Goal: Information Seeking & Learning: Check status

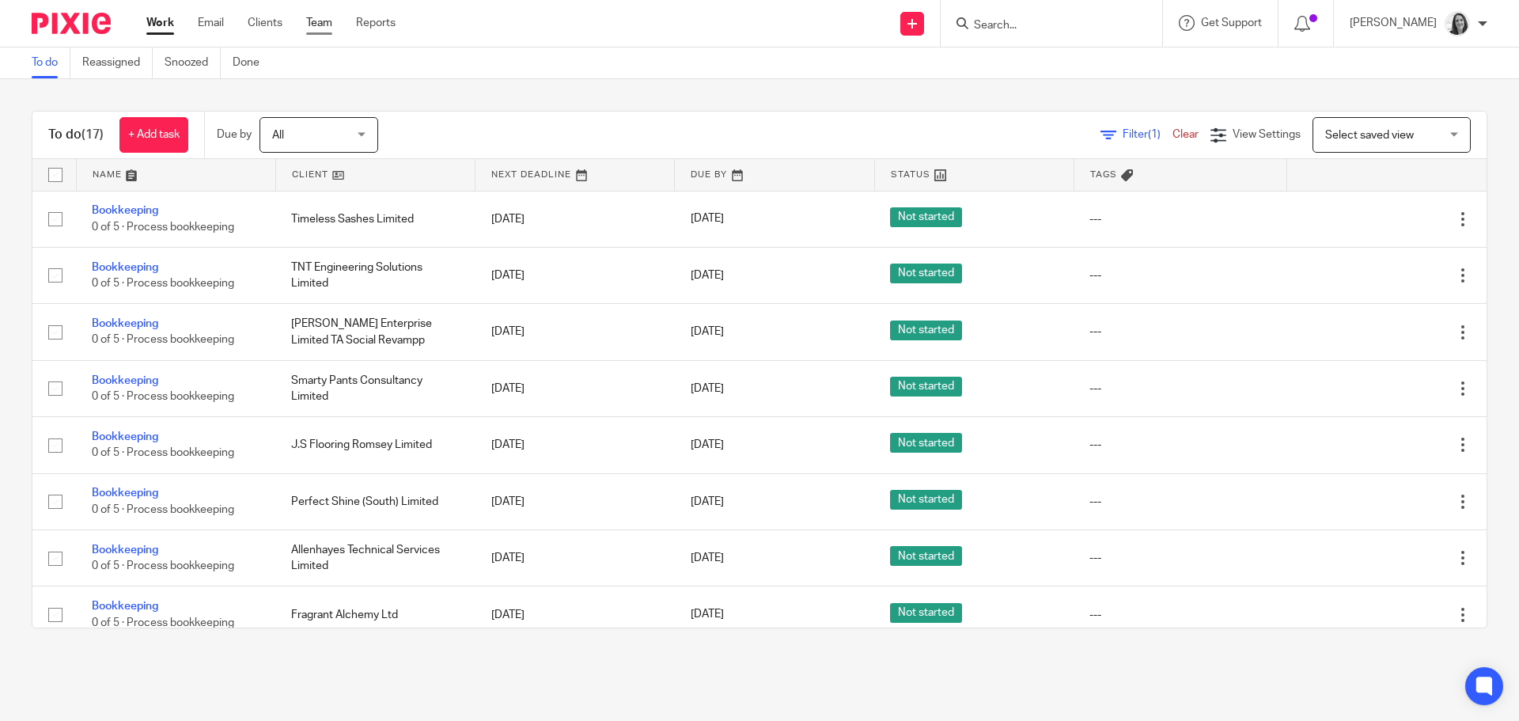
scroll to position [539, 0]
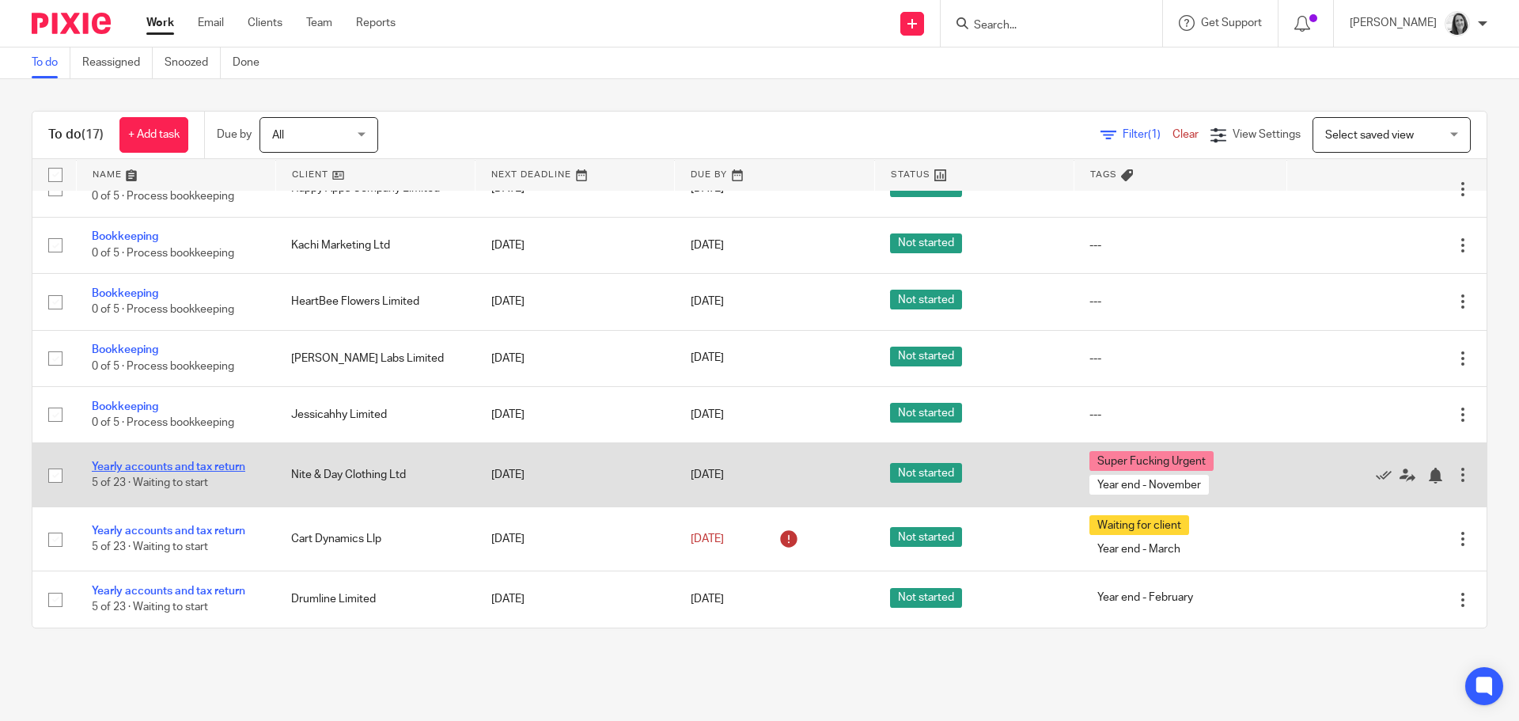
drag, startPoint x: 159, startPoint y: 460, endPoint x: 147, endPoint y: 469, distance: 15.2
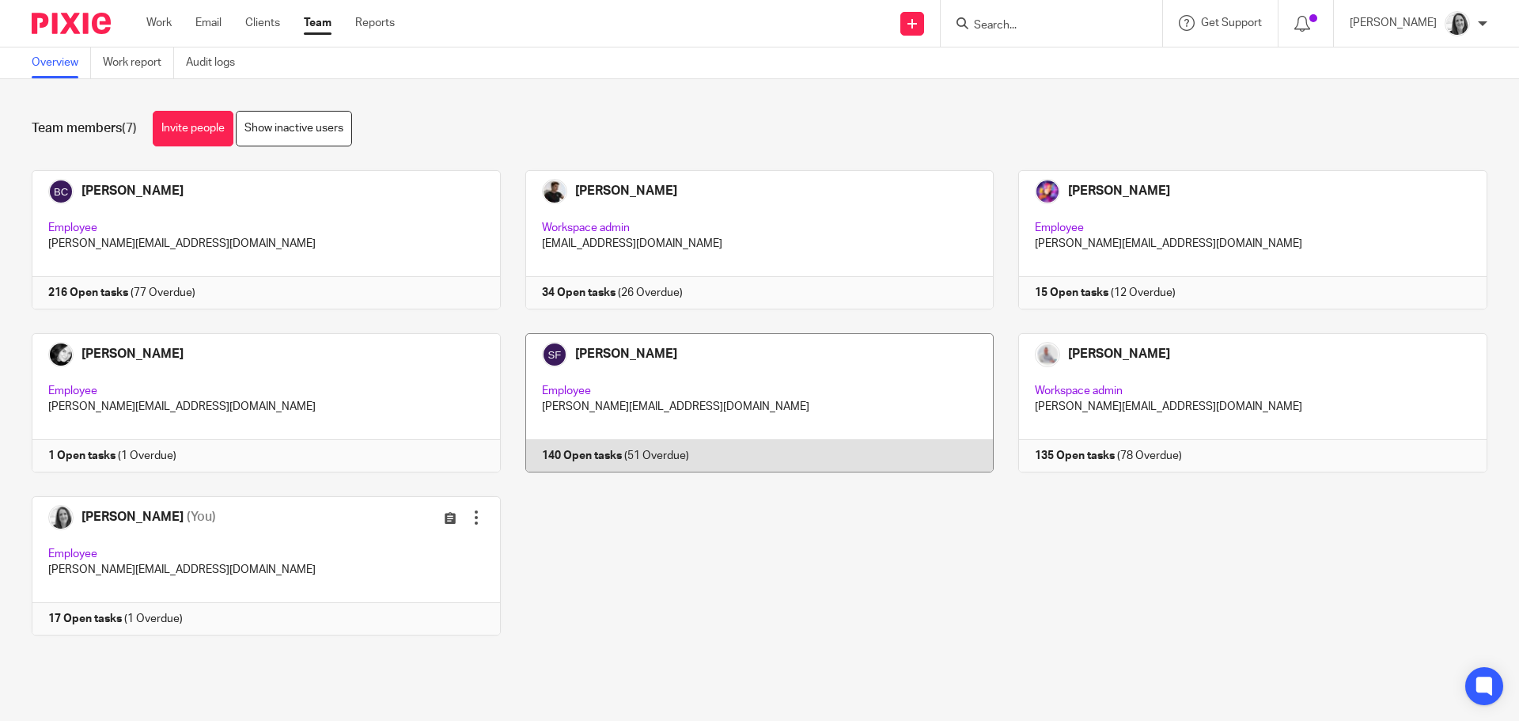
click at [680, 376] on link at bounding box center [748, 402] width 494 height 139
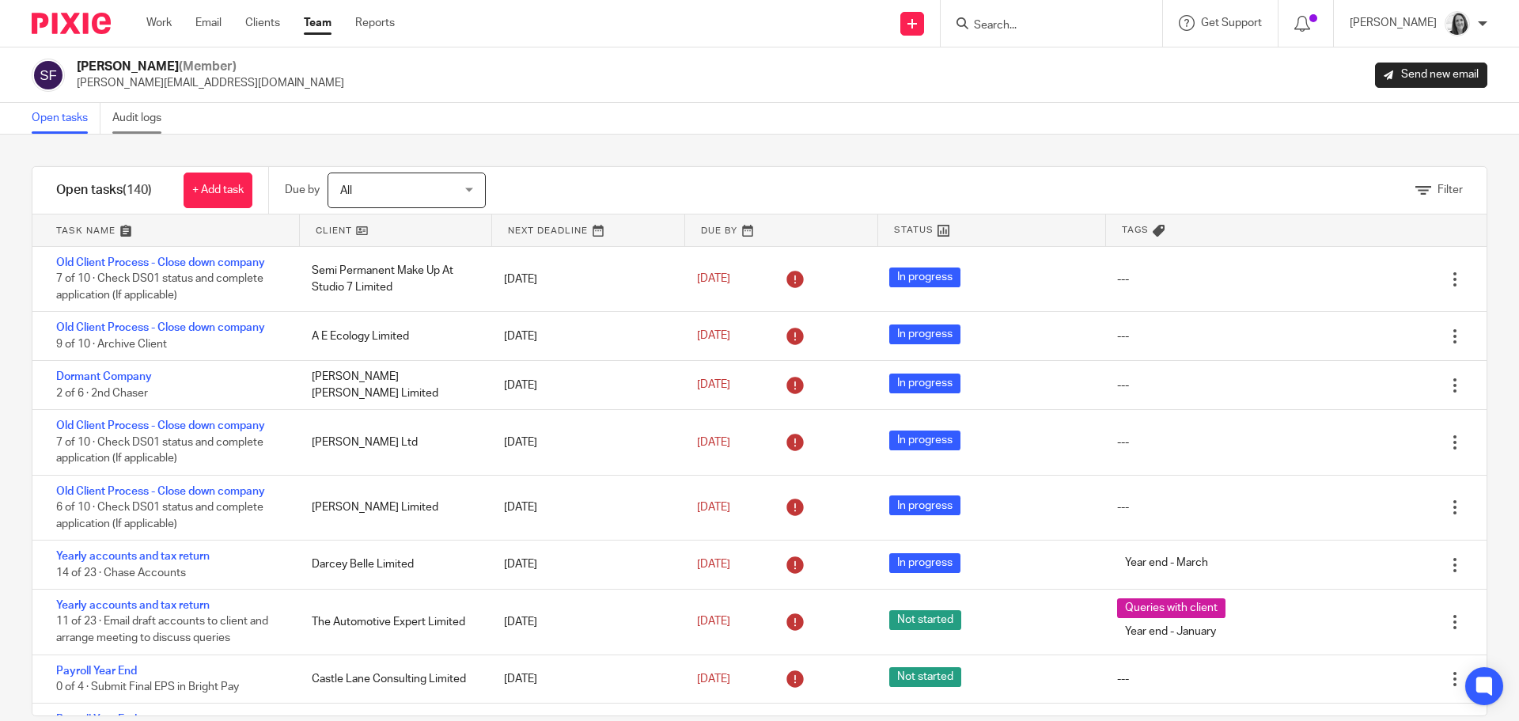
click at [160, 123] on link "Audit logs" at bounding box center [142, 118] width 61 height 31
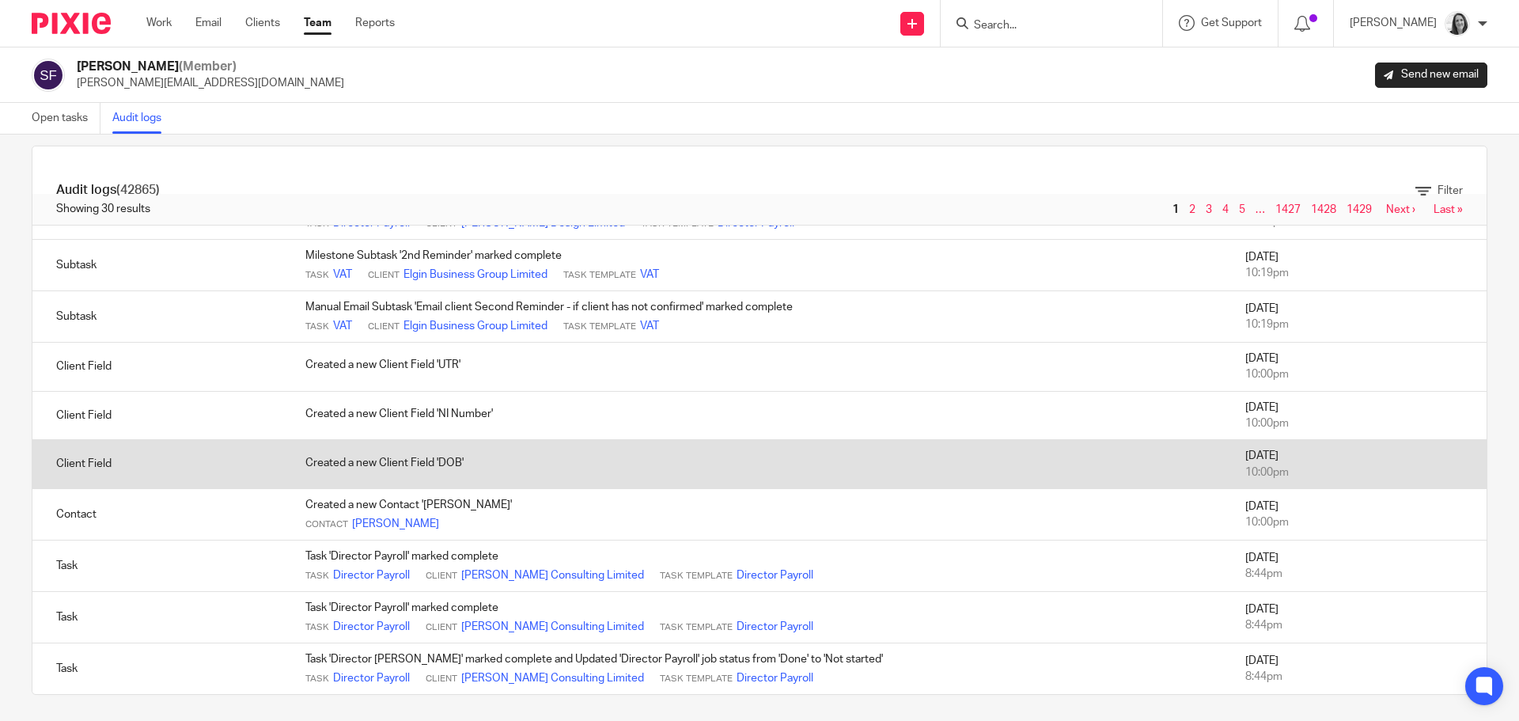
scroll to position [26, 0]
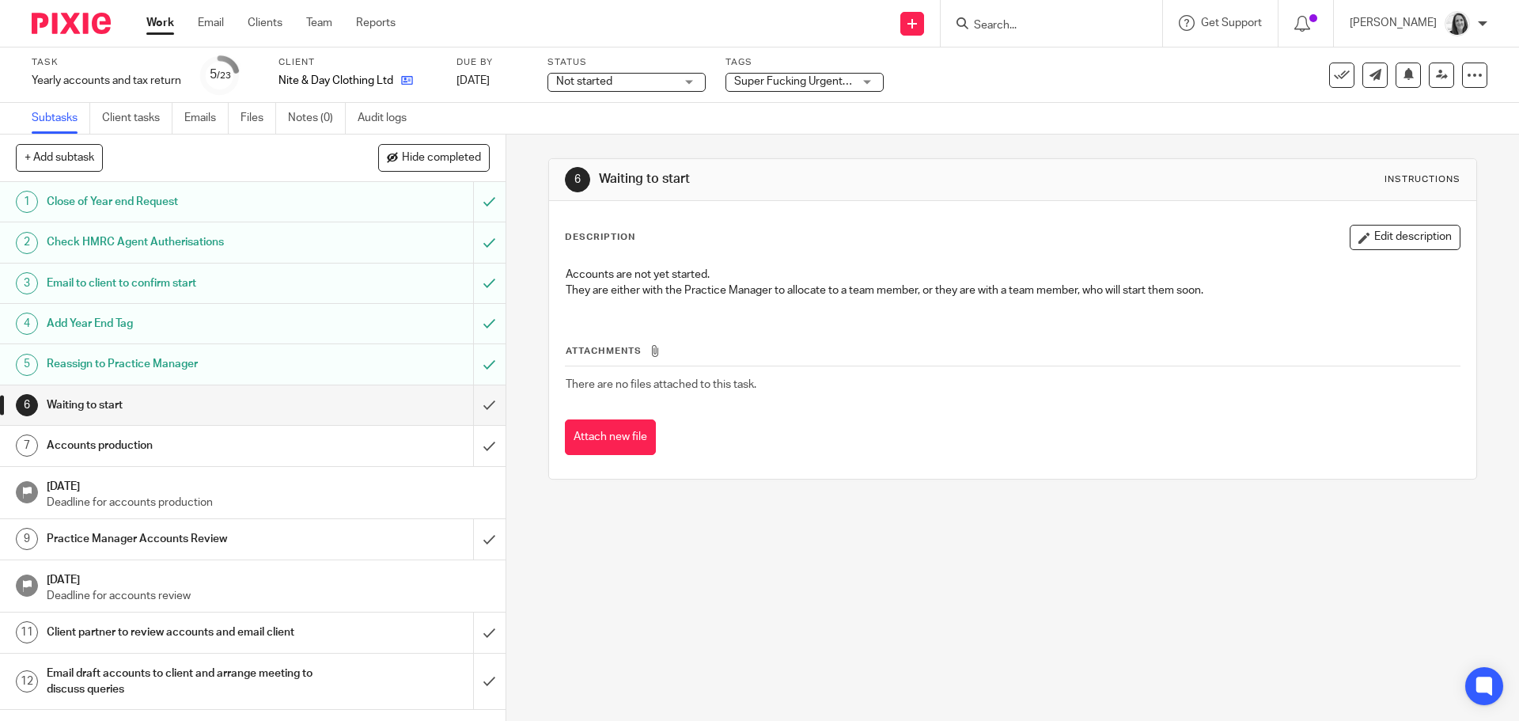
click at [409, 76] on icon at bounding box center [407, 80] width 12 height 12
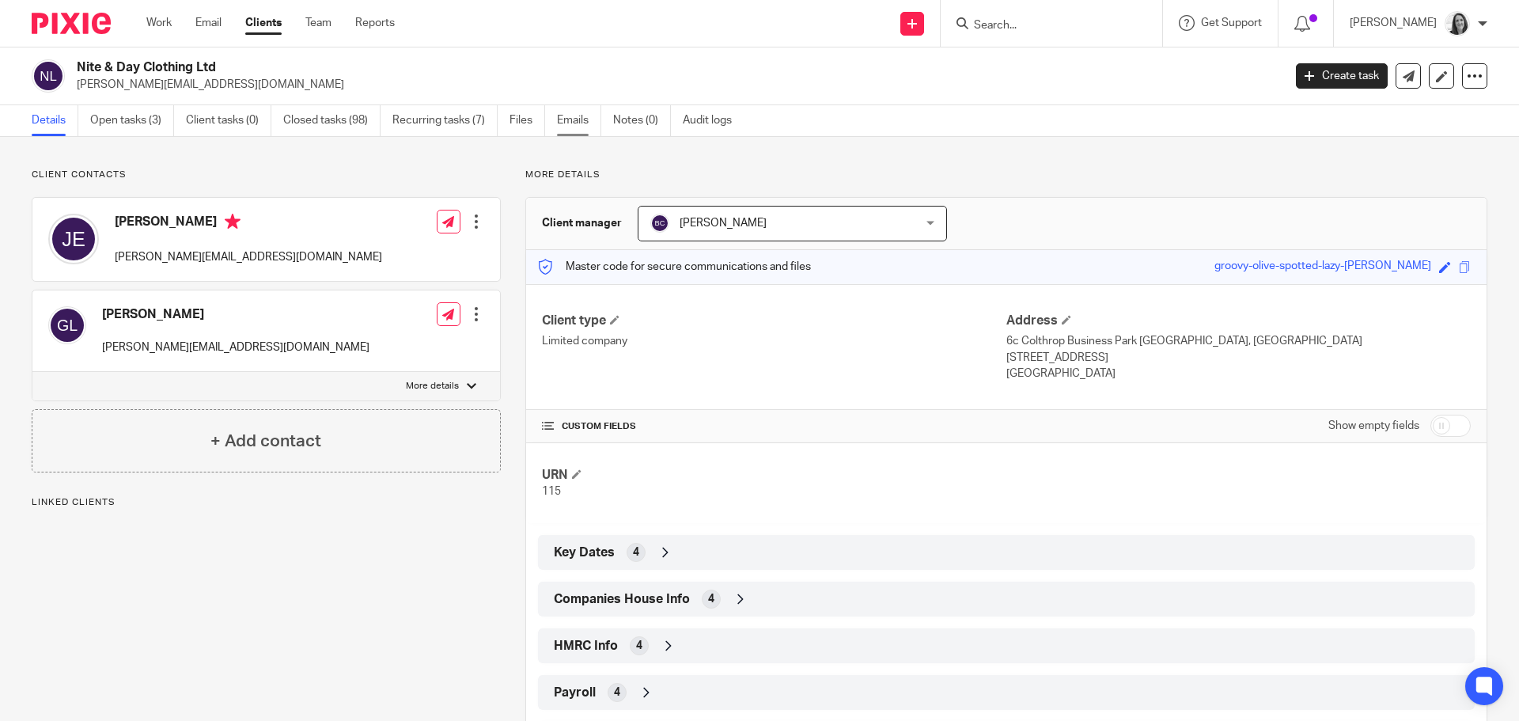
click at [574, 129] on link "Emails" at bounding box center [579, 120] width 44 height 31
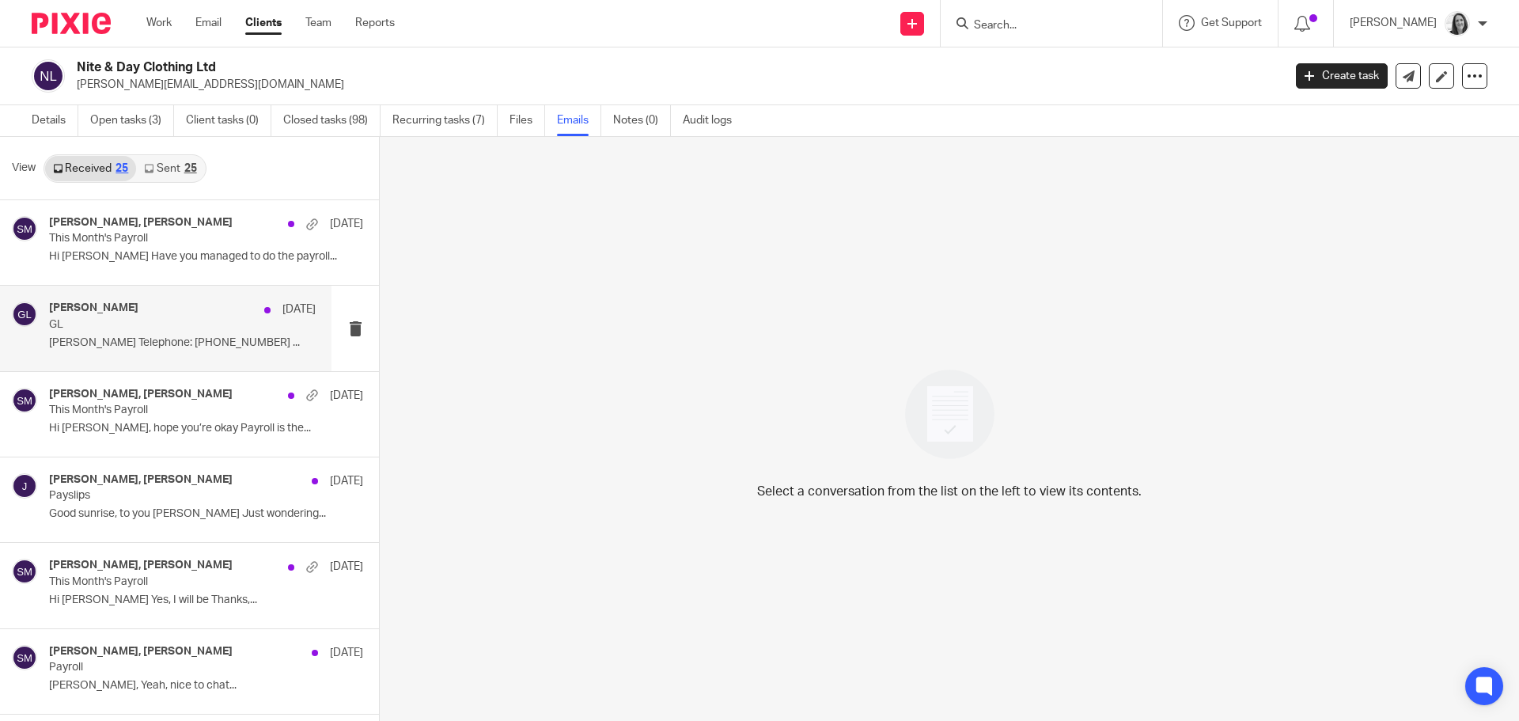
click at [161, 298] on div "[PERSON_NAME] [DATE] GL [PERSON_NAME] Telephone: [PHONE_NUMBER] ..." at bounding box center [165, 328] width 331 height 85
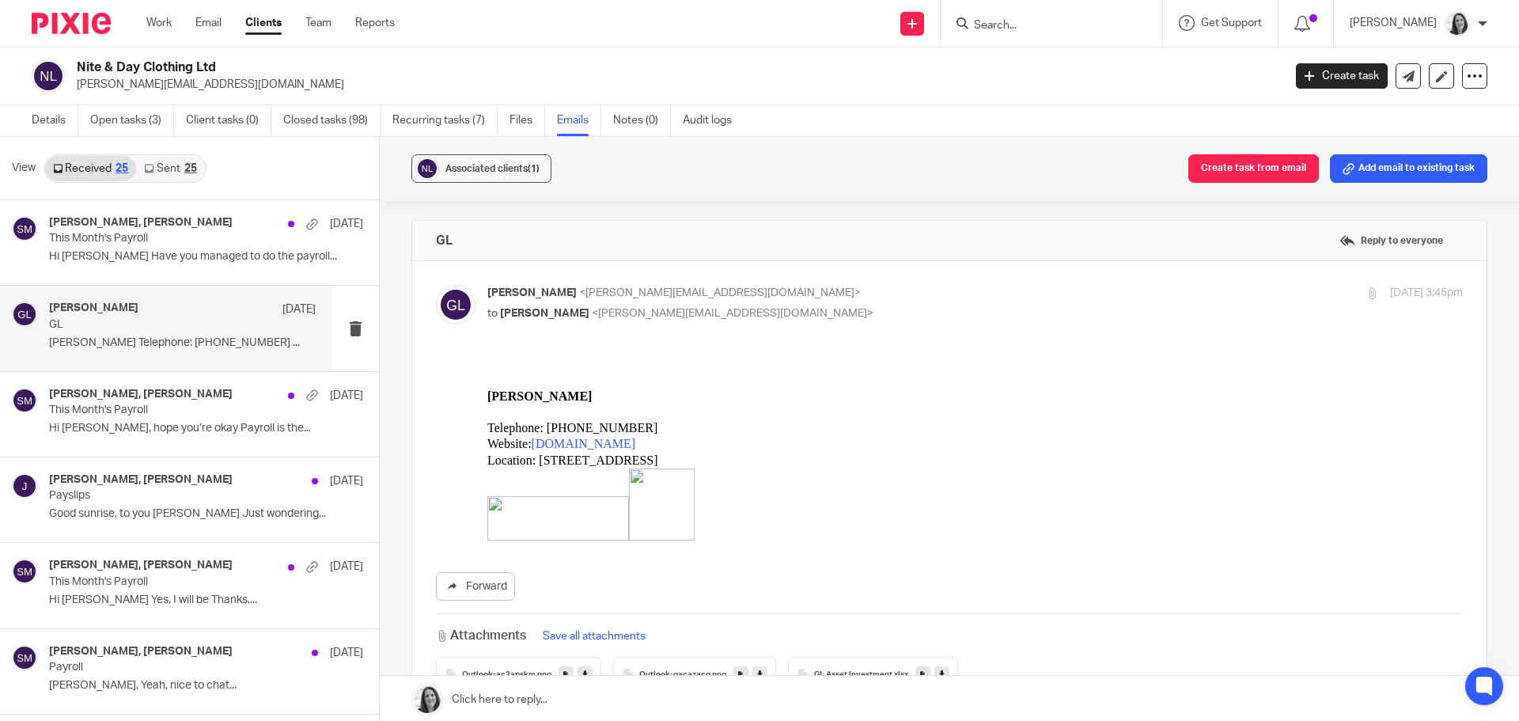
click at [170, 161] on link "Sent 25" at bounding box center [170, 168] width 68 height 25
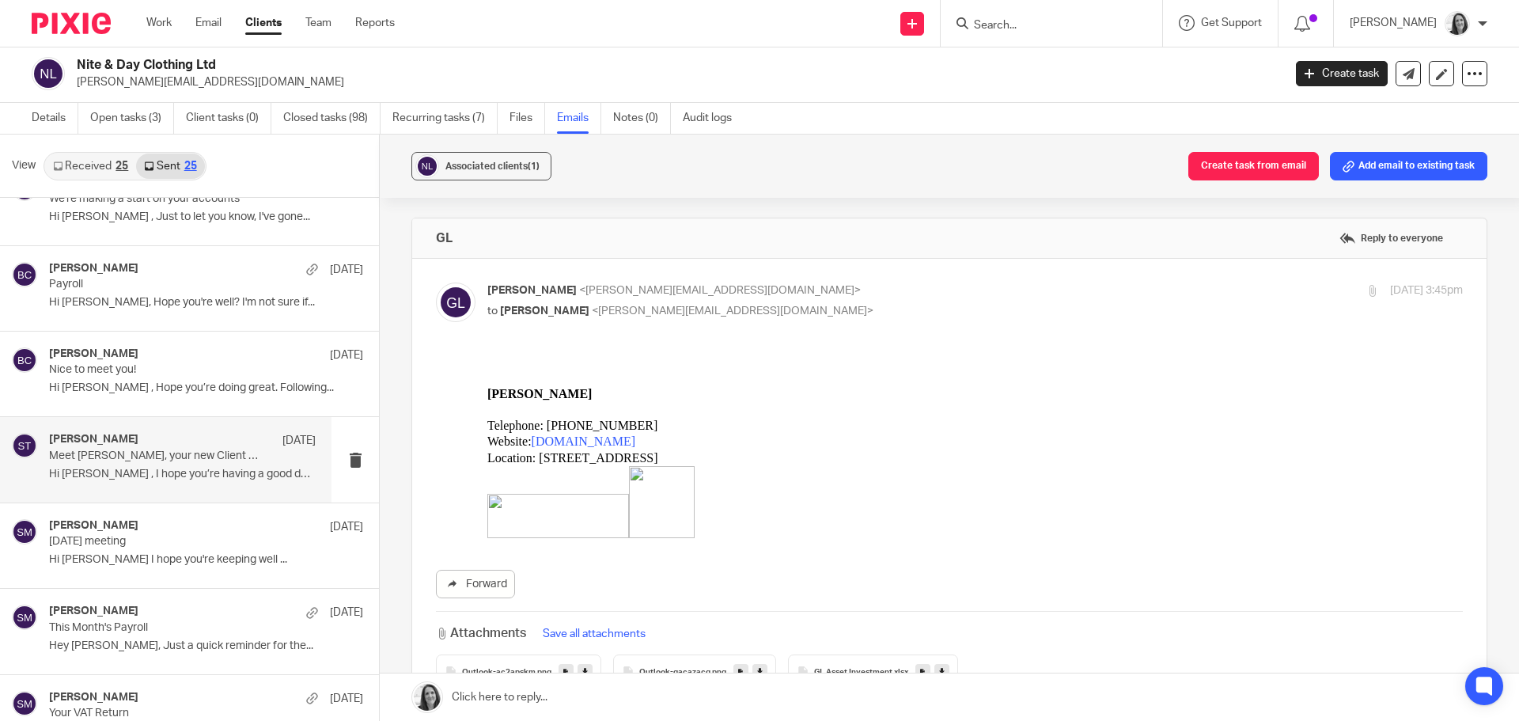
scroll to position [237, 0]
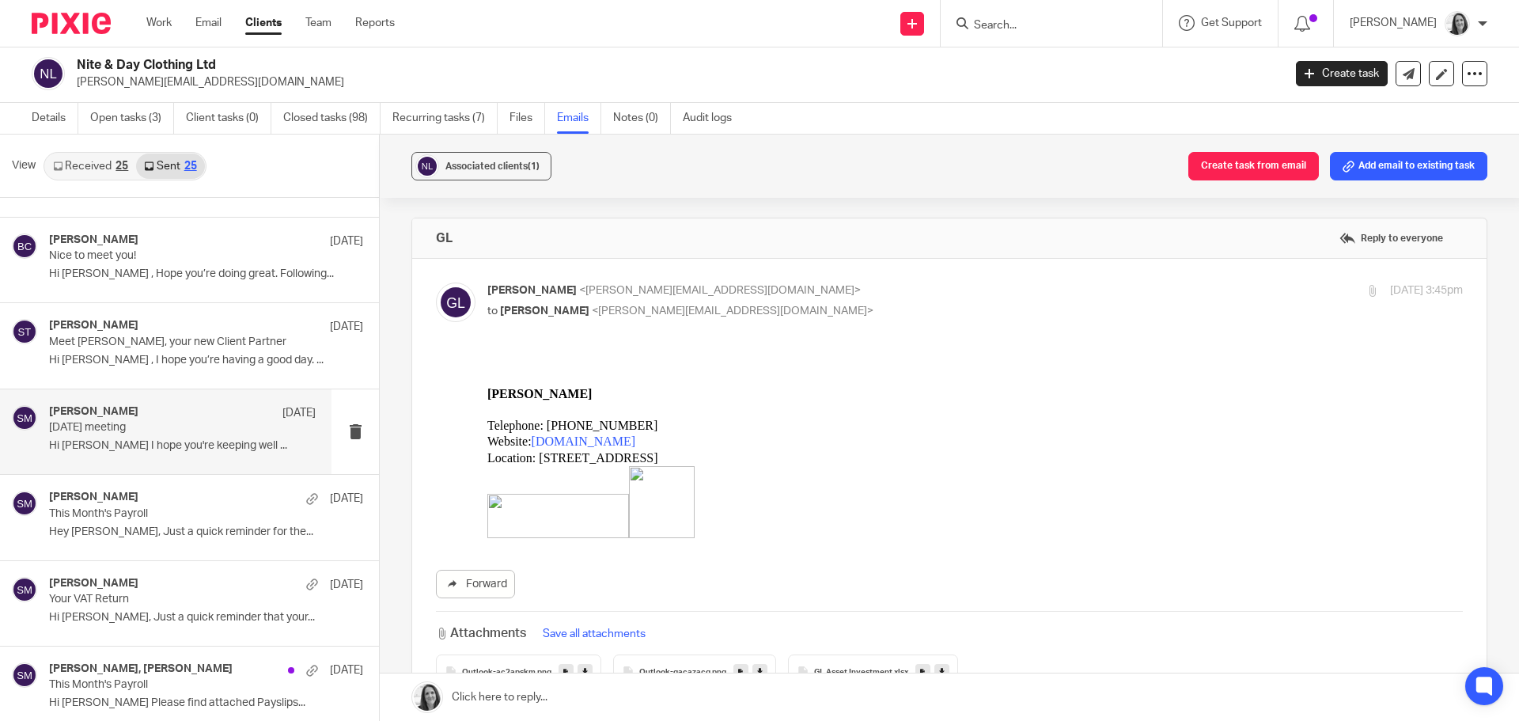
click at [160, 465] on div "[PERSON_NAME] [DATE] [DATE] meeting Hi [PERSON_NAME] I hope you're keeping well…" at bounding box center [165, 431] width 331 height 85
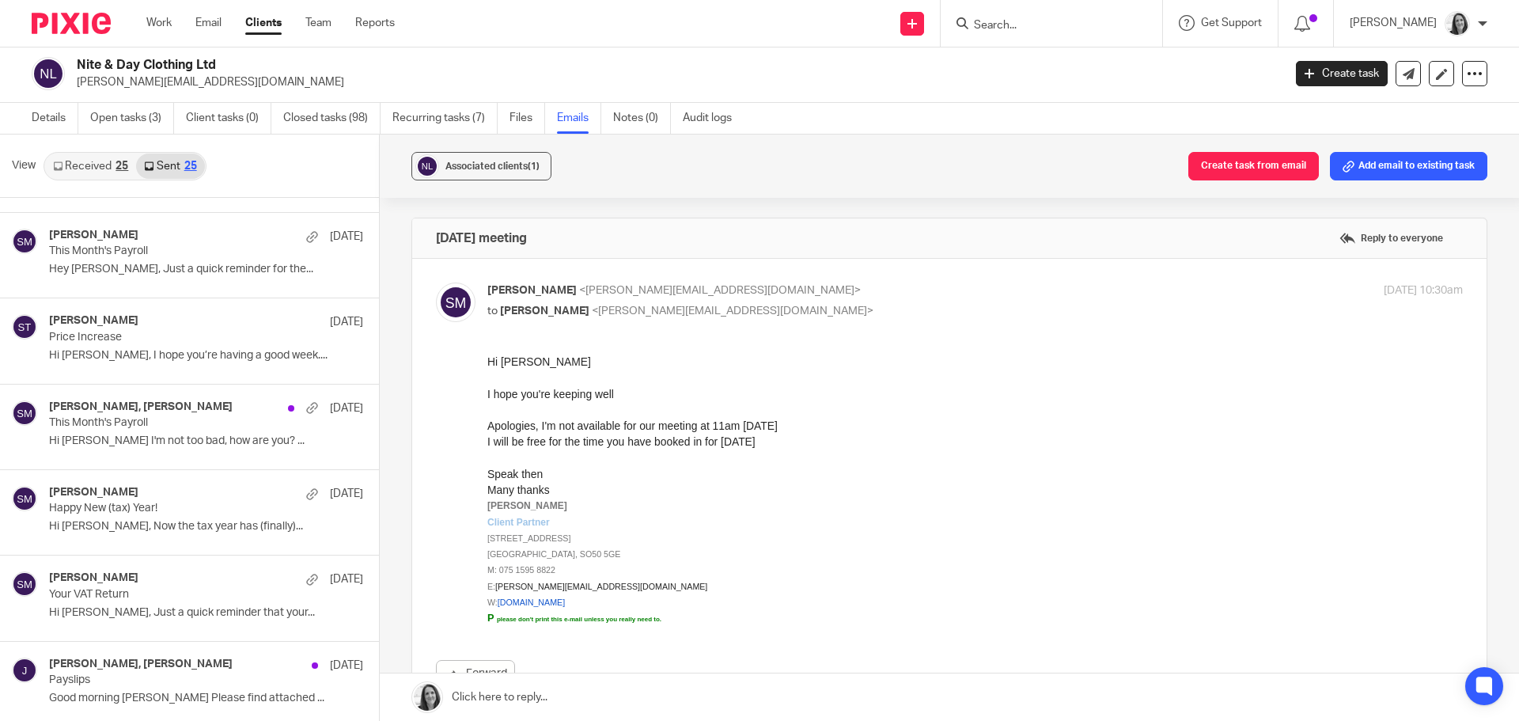
scroll to position [1187, 0]
click at [91, 165] on link "Received 25" at bounding box center [90, 165] width 91 height 25
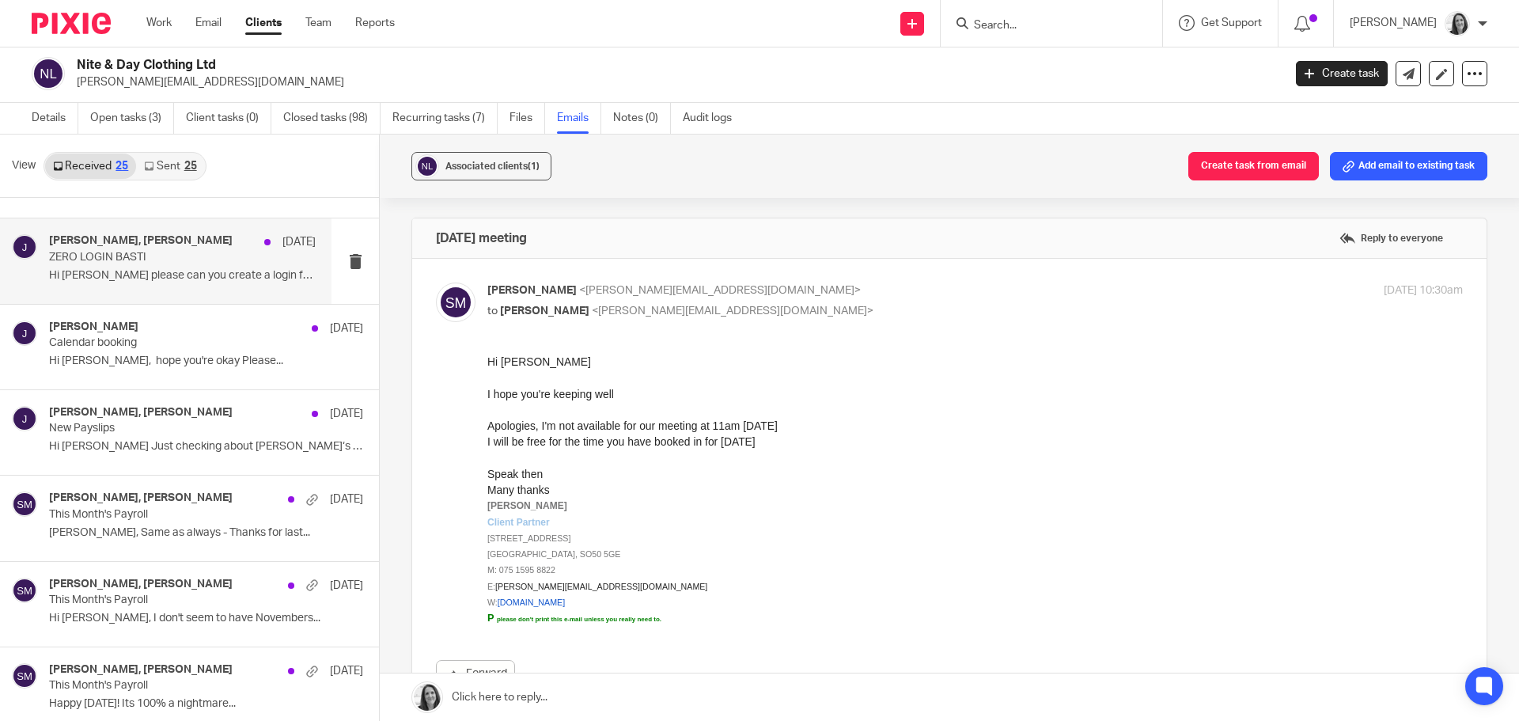
scroll to position [791, 0]
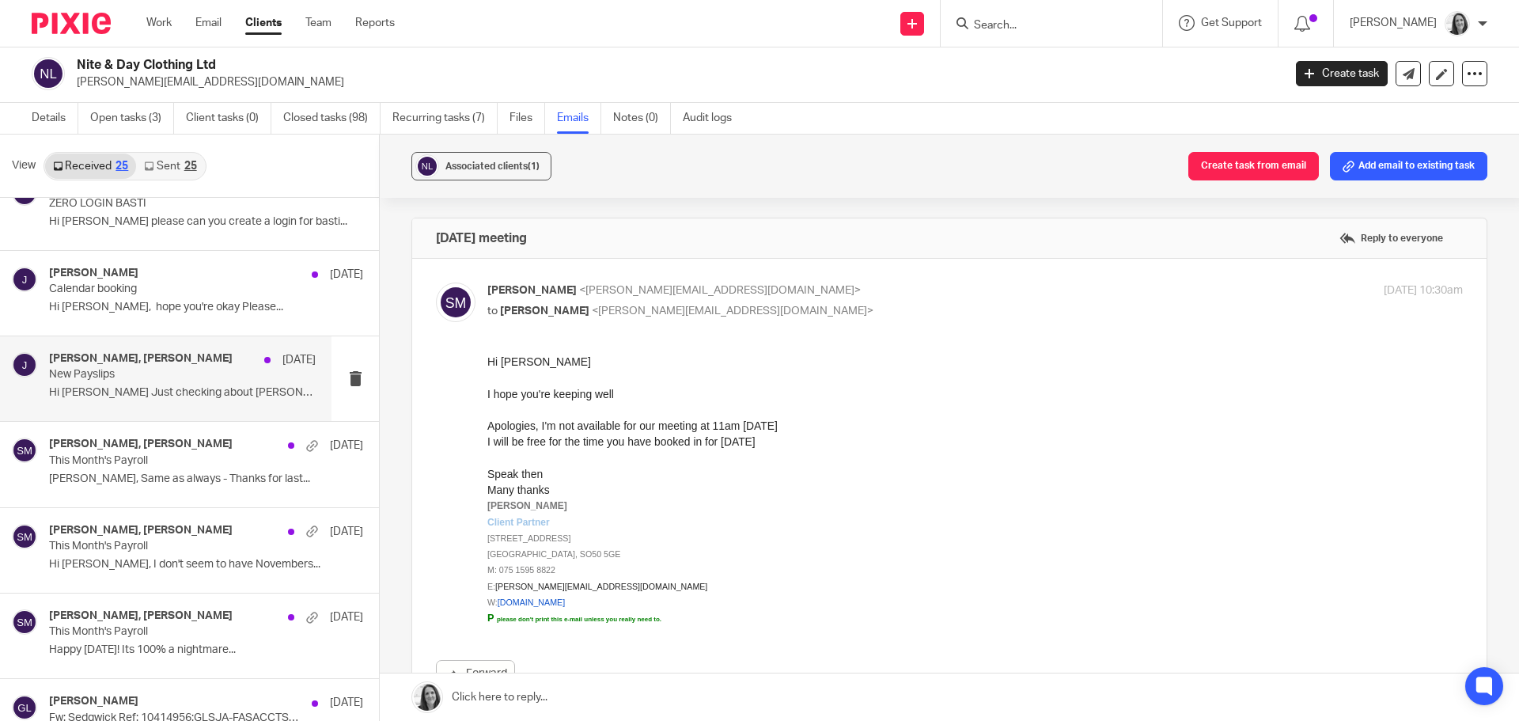
click at [199, 403] on div "[PERSON_NAME], [PERSON_NAME] [DATE] New Payslips Hi [PERSON_NAME] Just checking…" at bounding box center [182, 378] width 267 height 53
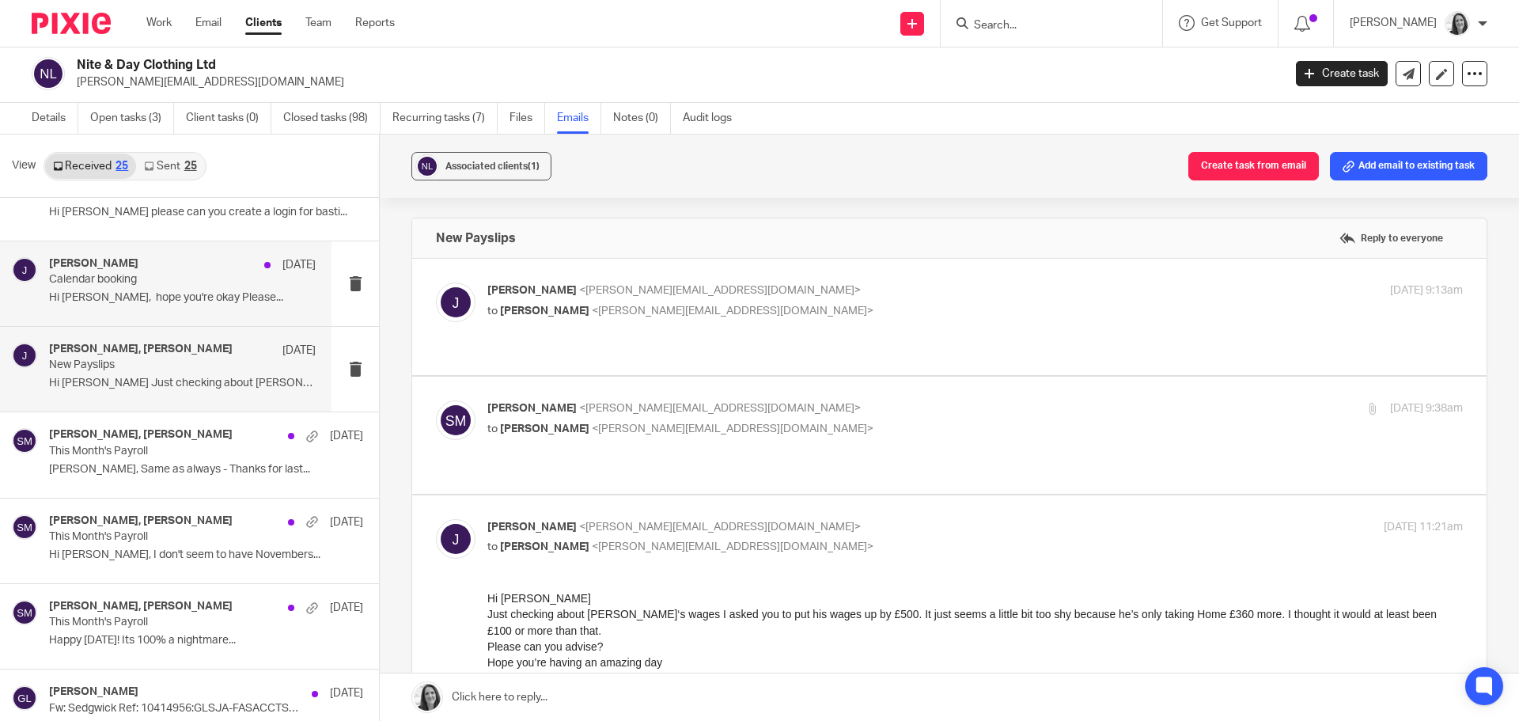
scroll to position [712, 0]
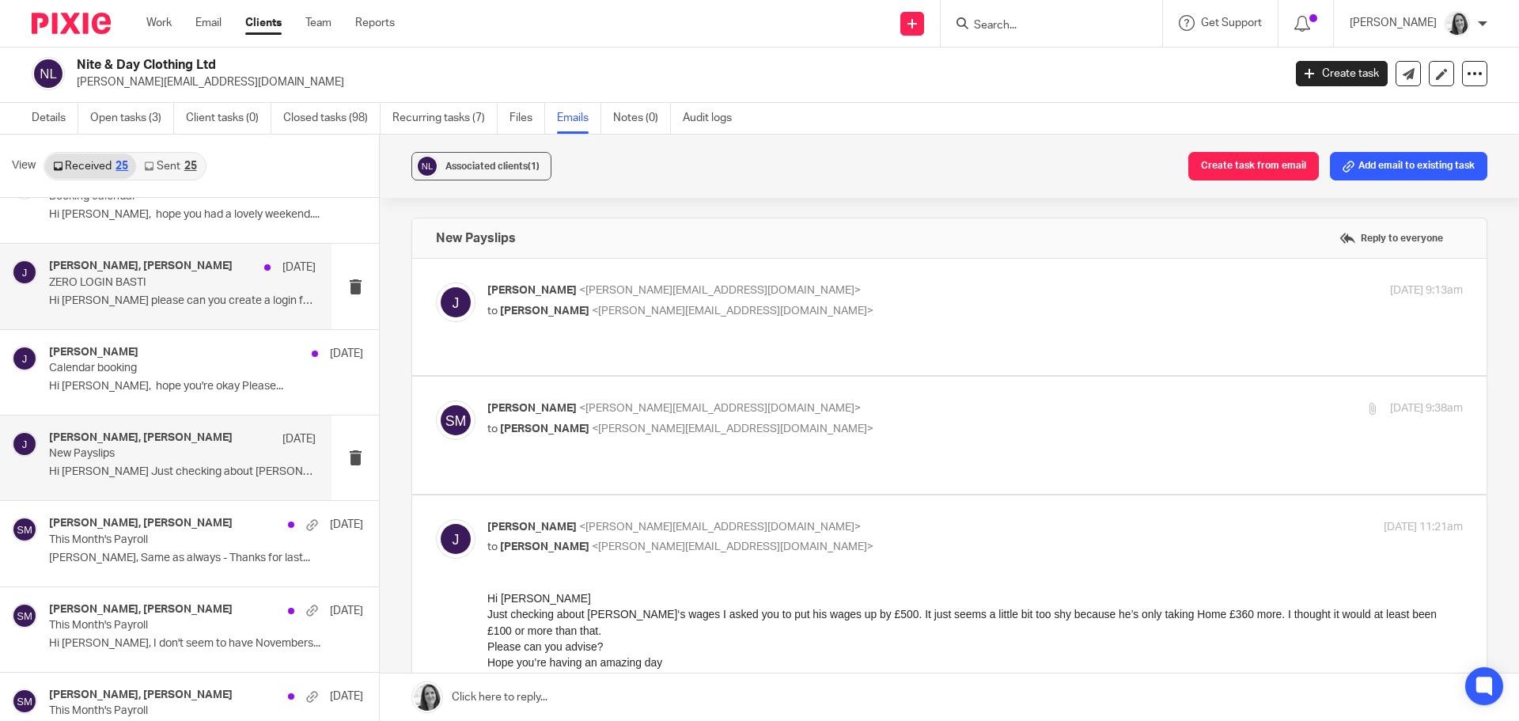
click at [208, 277] on p "ZERO LOGIN BASTI" at bounding box center [156, 282] width 214 height 13
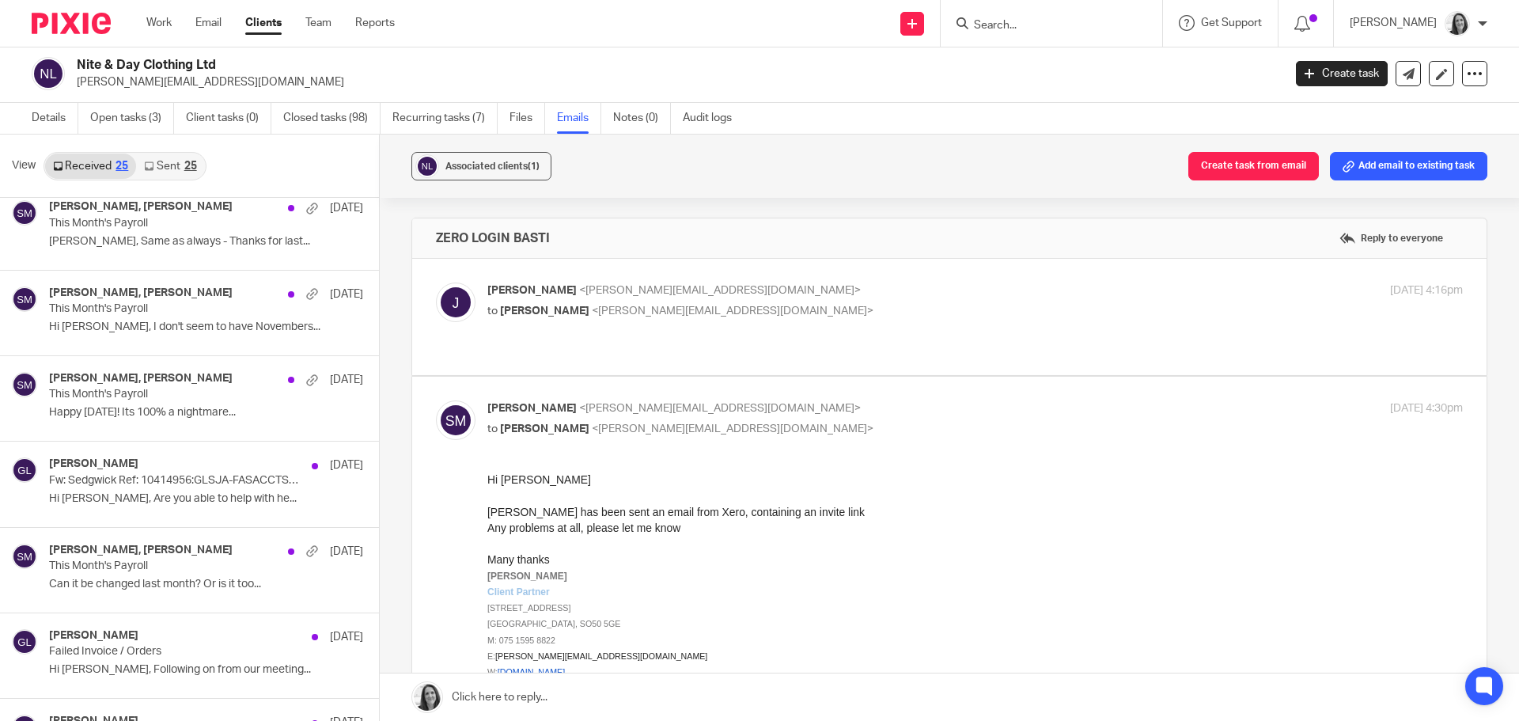
scroll to position [949, 0]
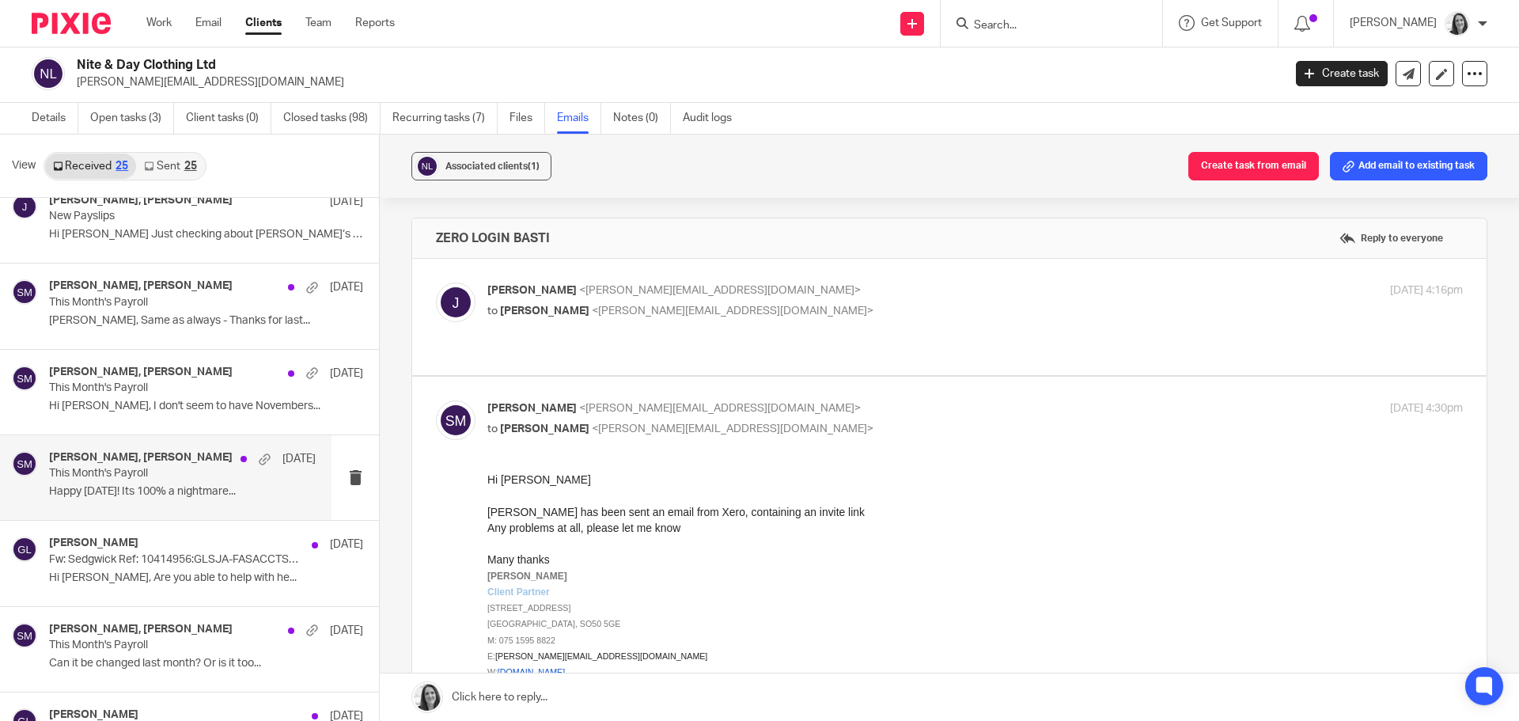
click at [158, 496] on p "Happy [DATE]! Its 100% a nightmare..." at bounding box center [182, 491] width 267 height 13
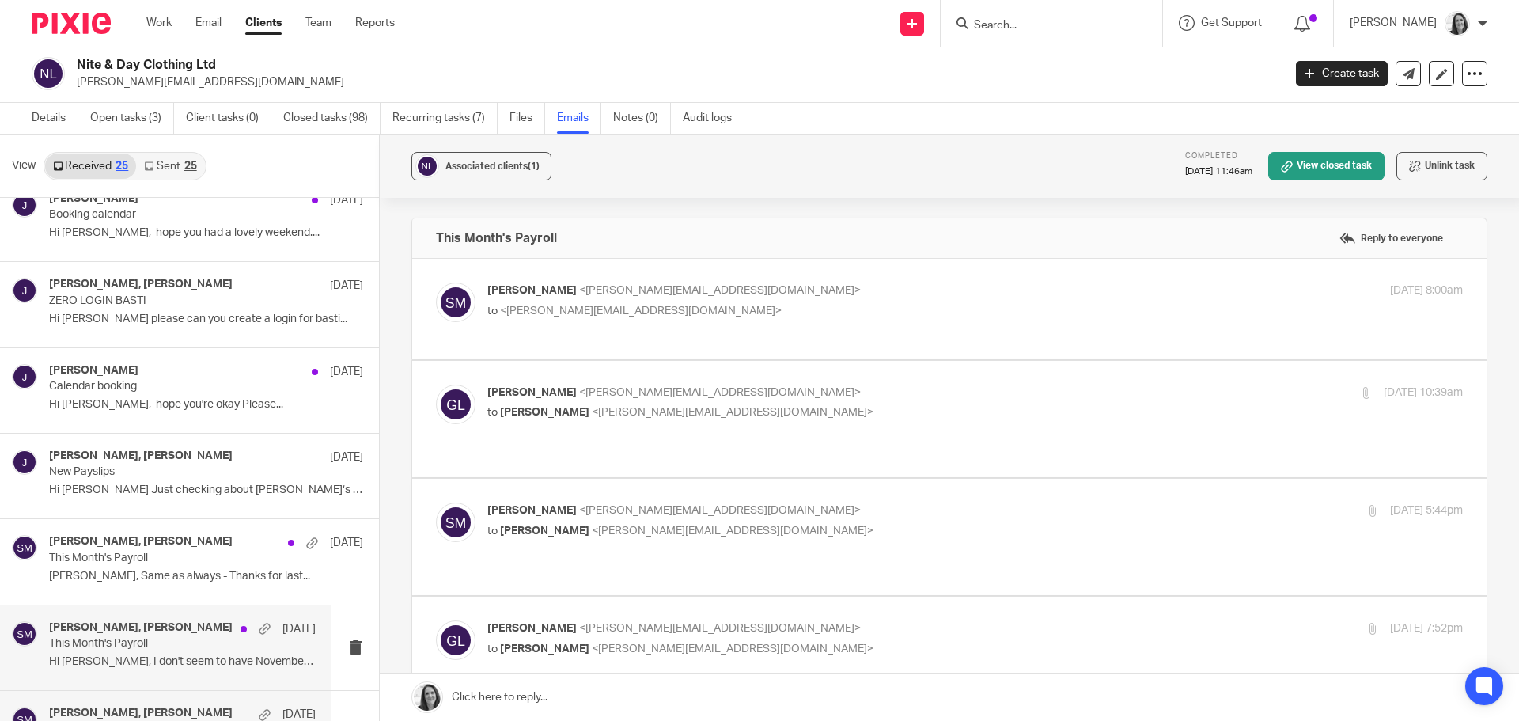
scroll to position [475, 0]
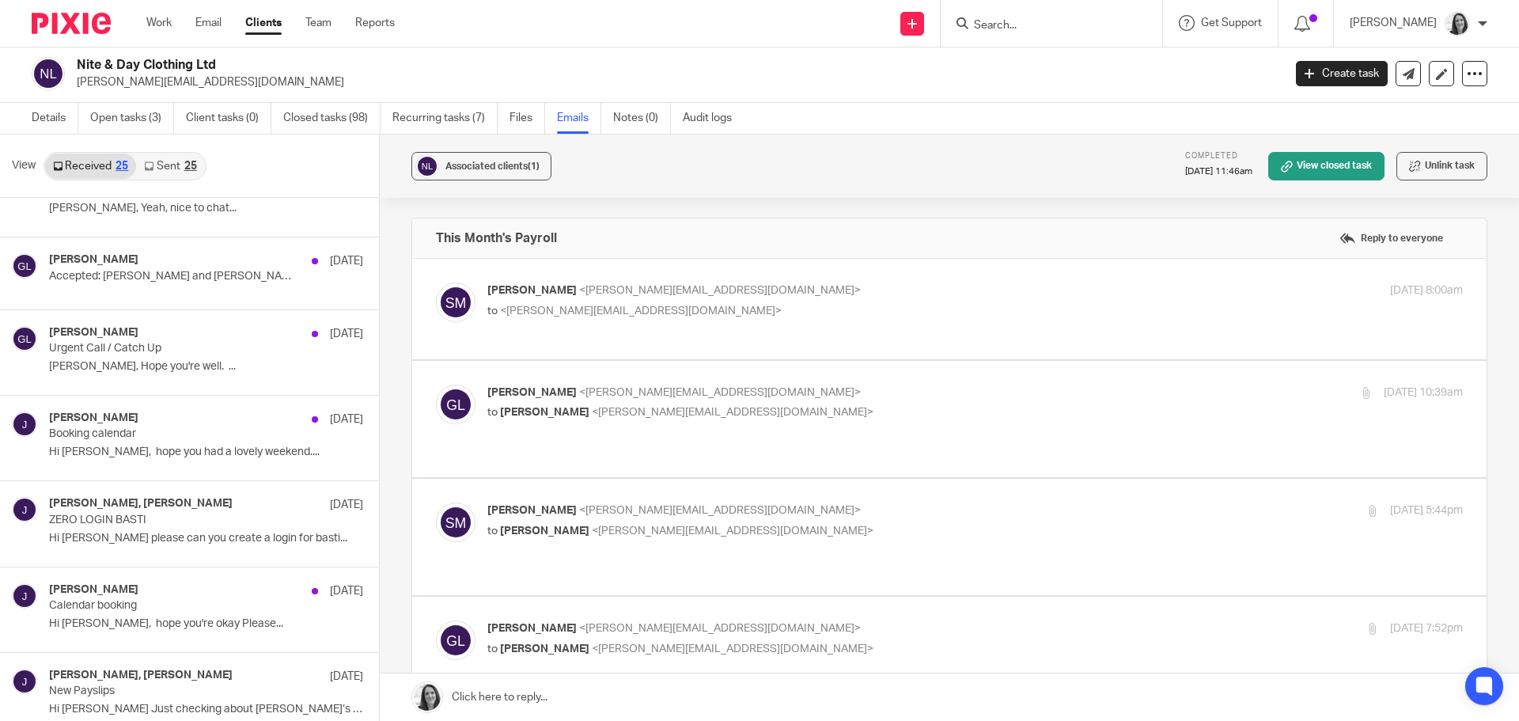
click at [168, 176] on link "Sent 25" at bounding box center [170, 165] width 68 height 25
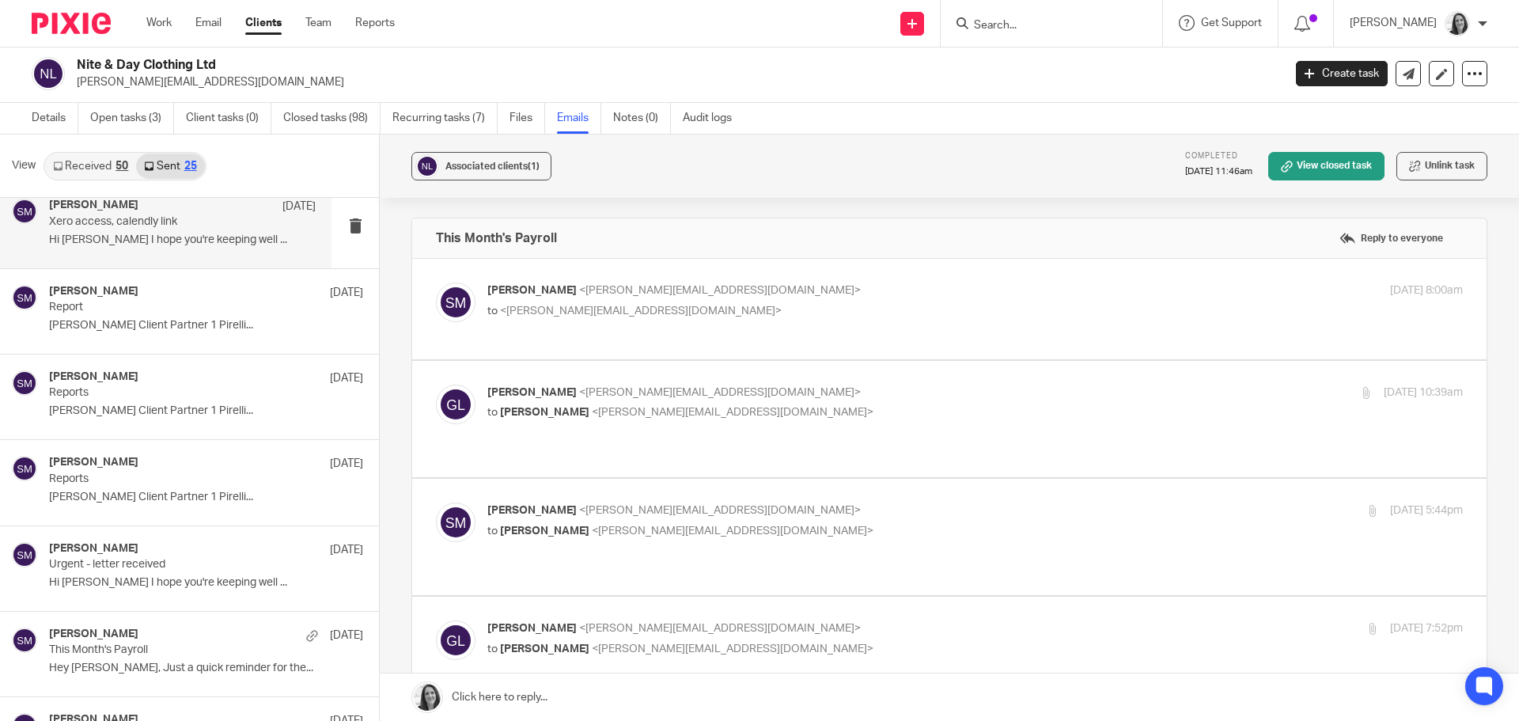
scroll to position [791, 0]
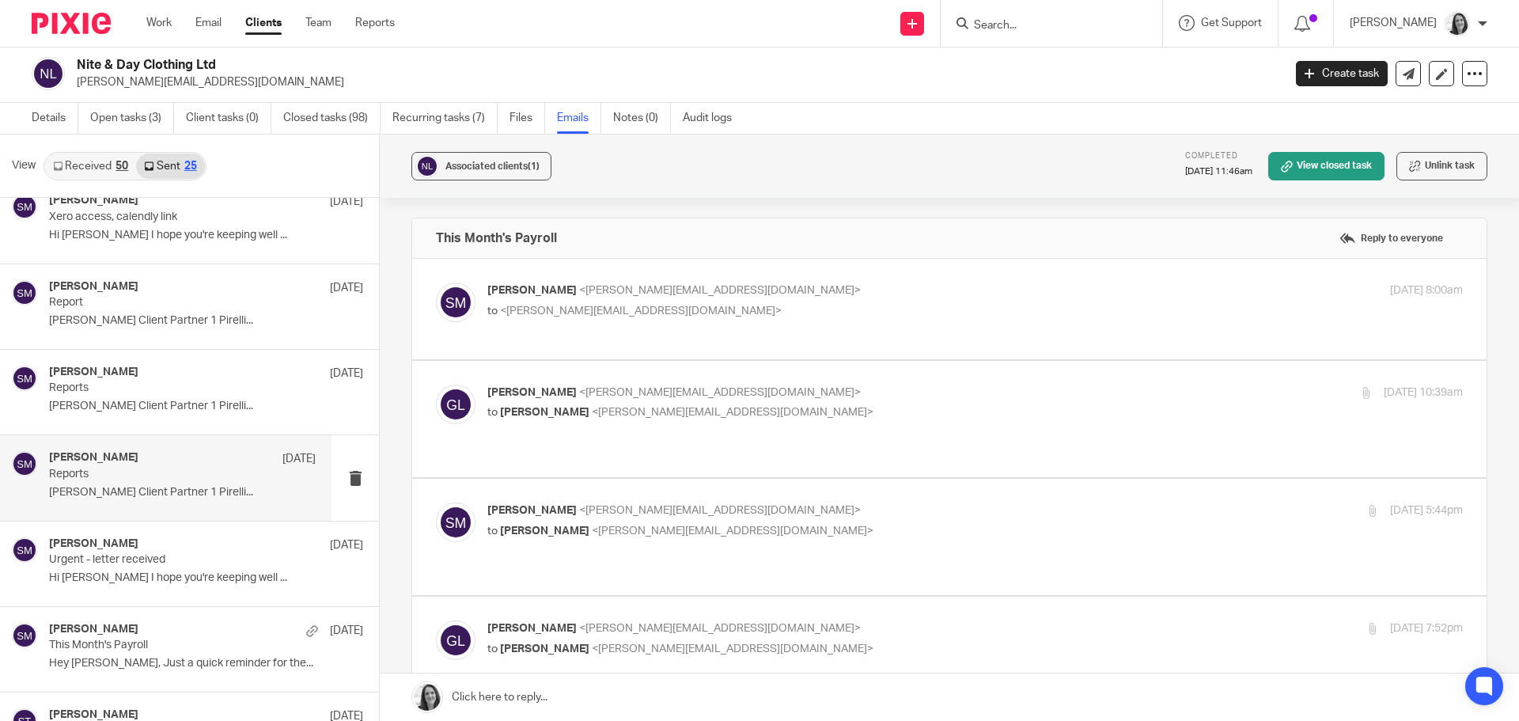
click at [180, 463] on div "[PERSON_NAME] [DATE]" at bounding box center [182, 459] width 267 height 16
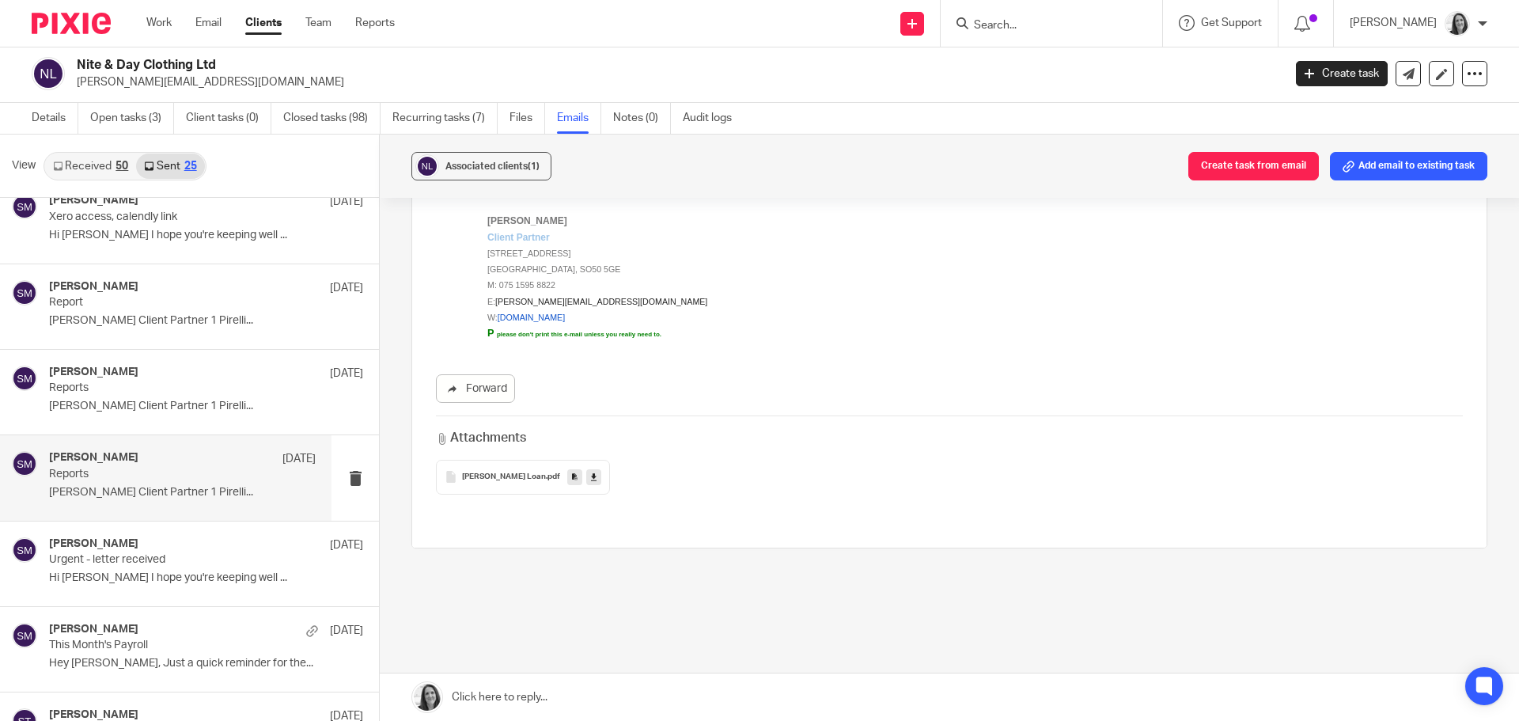
scroll to position [158, 0]
click at [142, 382] on p "Reports" at bounding box center [156, 387] width 214 height 13
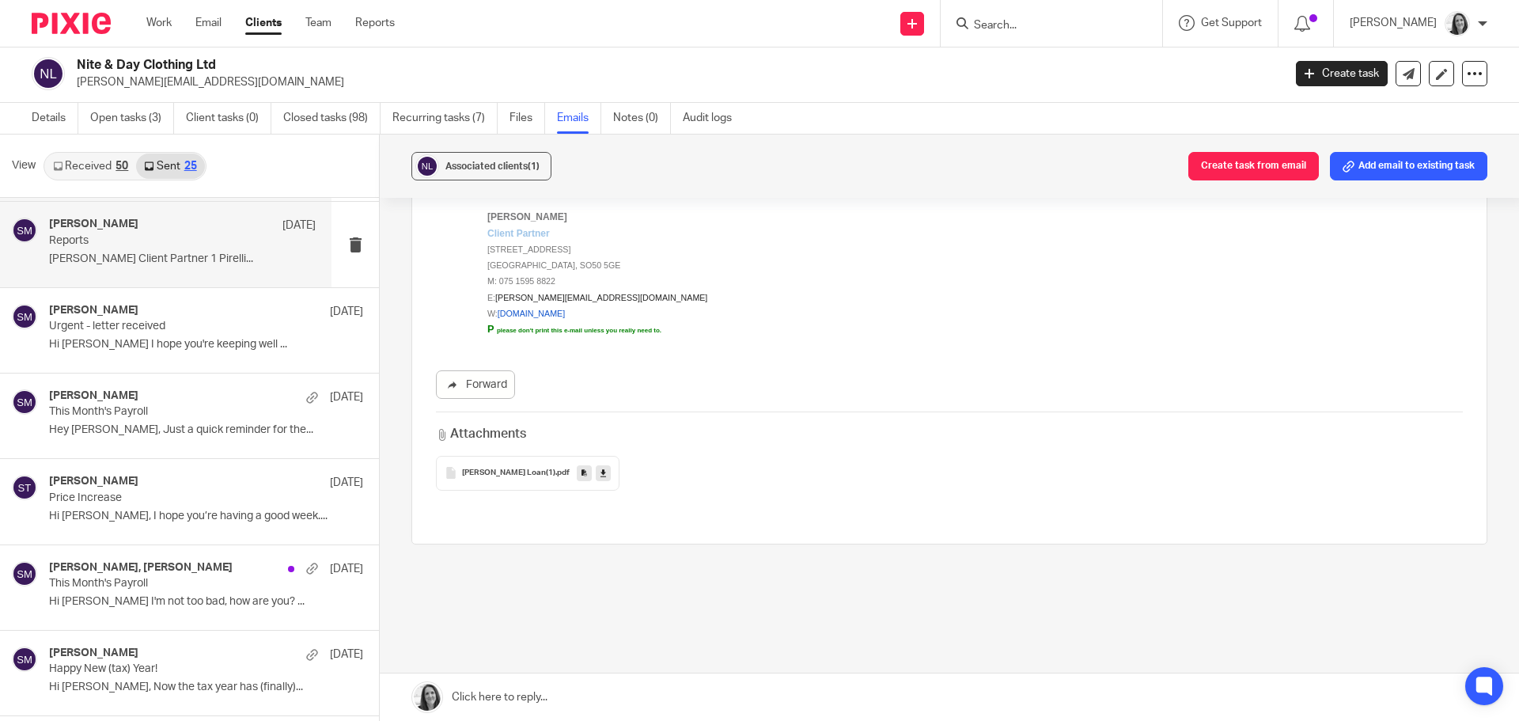
scroll to position [1028, 0]
